Goal: Navigation & Orientation: Find specific page/section

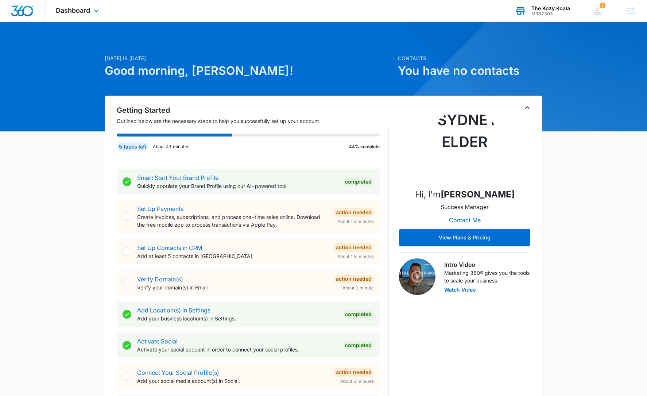
click at [541, 13] on div "M337303" at bounding box center [551, 13] width 39 height 5
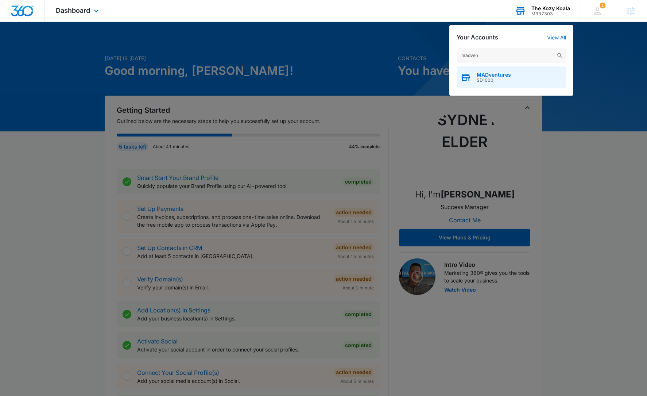
type input "madven"
click at [498, 78] on span "SD1000" at bounding box center [494, 80] width 34 height 5
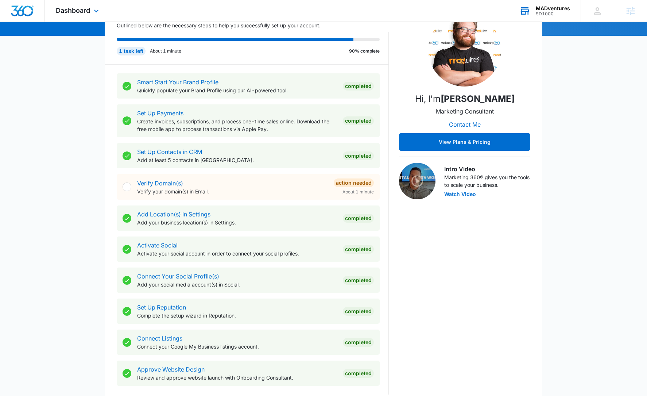
scroll to position [243, 0]
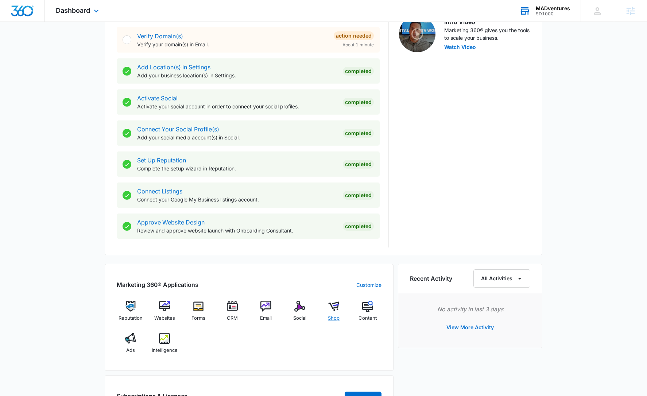
click at [339, 306] on img at bounding box center [333, 306] width 11 height 11
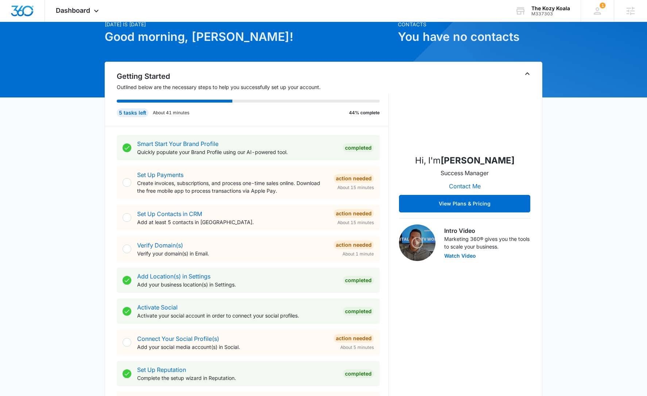
scroll to position [57, 0]
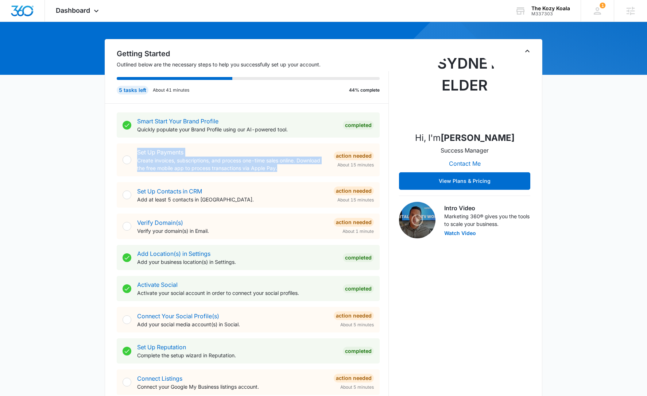
drag, startPoint x: 283, startPoint y: 171, endPoint x: 103, endPoint y: 152, distance: 181.3
click at [104, 152] on div "[DATE] is [DATE] Good morning, [PERSON_NAME]! Contacts You have no contacts Get…" at bounding box center [323, 368] width 647 height 789
click at [88, 150] on div "Today is Wednesday, September 10th Good morning, Rachel! Contacts You have no c…" at bounding box center [323, 368] width 647 height 789
click at [148, 152] on link "Set Up Payments" at bounding box center [160, 151] width 46 height 7
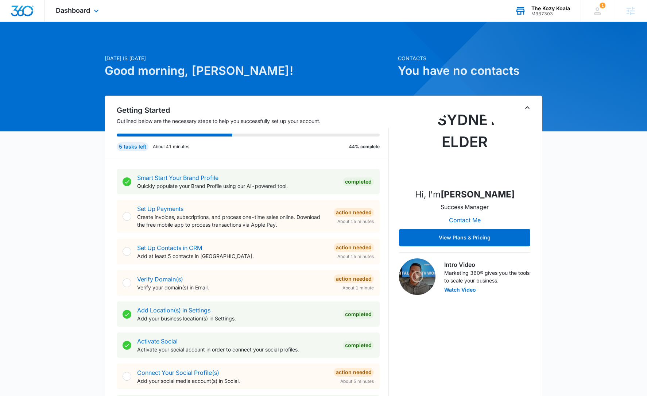
click at [543, 14] on div "M337303" at bounding box center [551, 13] width 39 height 5
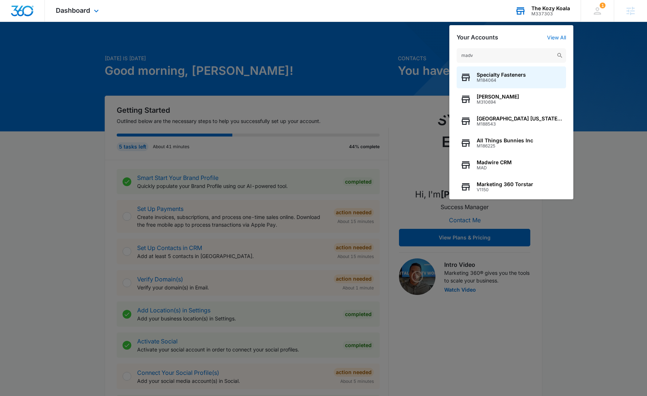
type input "madve"
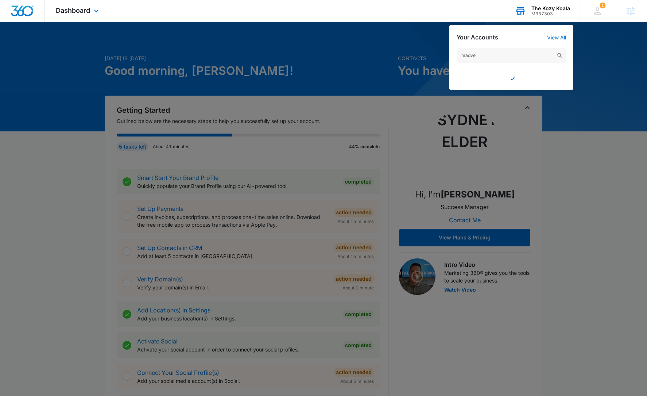
click at [528, 55] on input "madve" at bounding box center [511, 55] width 109 height 15
click at [527, 55] on input "madve" at bounding box center [511, 55] width 109 height 15
click at [526, 55] on input "madve" at bounding box center [511, 55] width 109 height 15
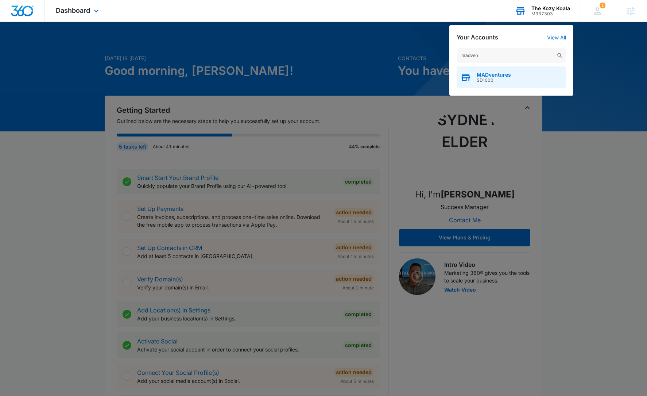
type input "madven"
click at [511, 81] on div "MADventures SD1000" at bounding box center [511, 77] width 109 height 22
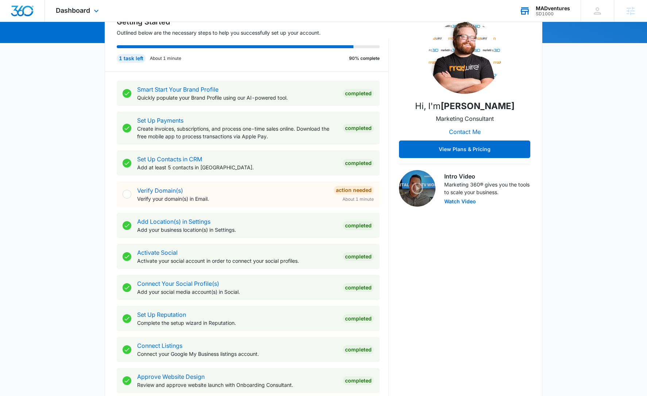
scroll to position [205, 0]
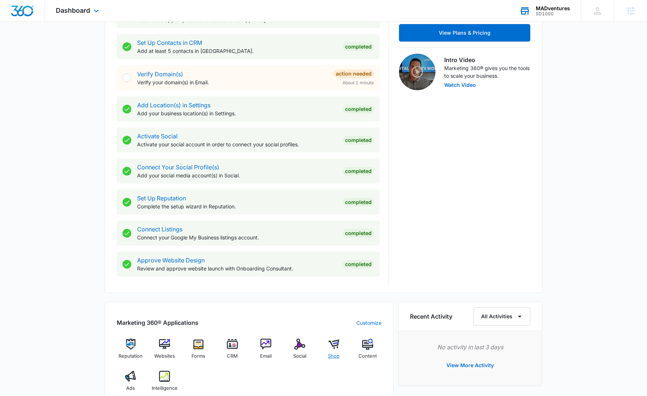
click at [332, 344] on img at bounding box center [333, 344] width 11 height 11
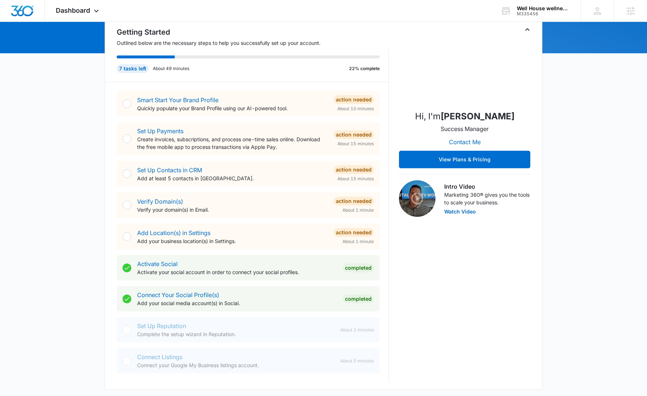
scroll to position [333, 0]
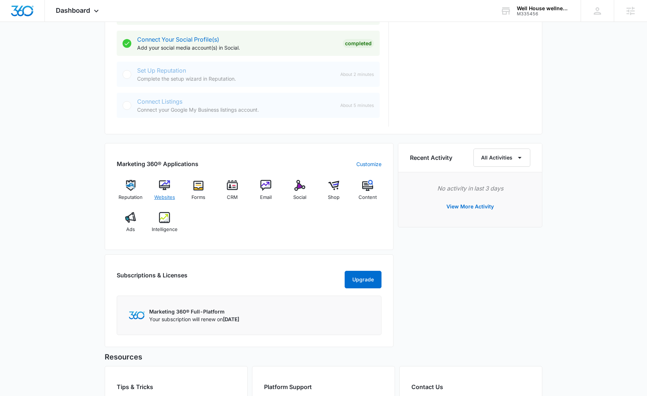
click at [161, 188] on img at bounding box center [164, 185] width 11 height 11
